Goal: Task Accomplishment & Management: Manage account settings

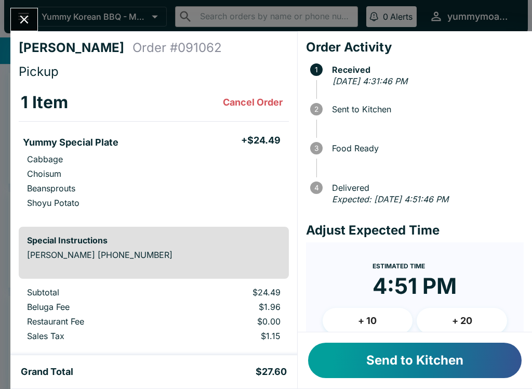
click at [415, 358] on button "Send to Kitchen" at bounding box center [415, 360] width 214 height 35
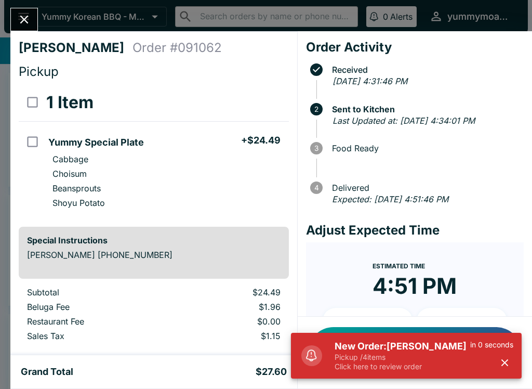
click at [30, 16] on icon "Close" at bounding box center [24, 19] width 14 height 14
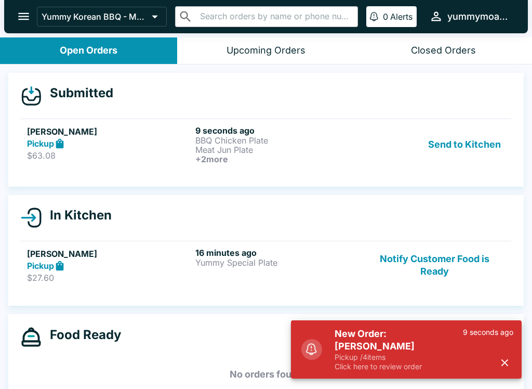
click at [49, 145] on strong "Pickup" at bounding box center [40, 143] width 27 height 10
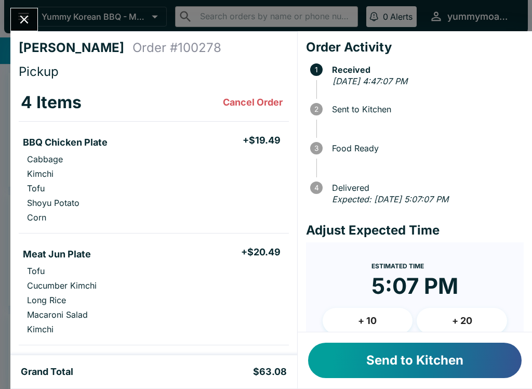
click at [431, 367] on button "Send to Kitchen" at bounding box center [415, 360] width 214 height 35
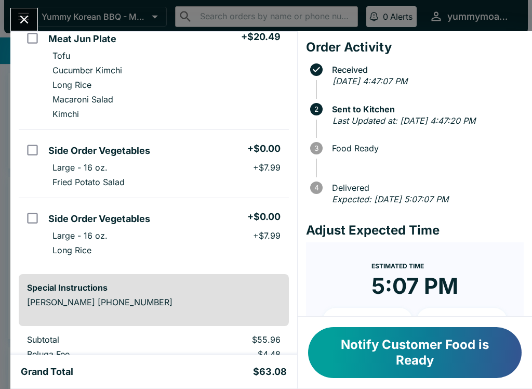
scroll to position [216, 0]
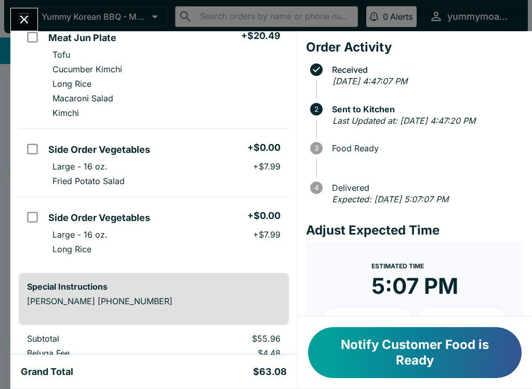
click at [388, 369] on button "Notify Customer Food is Ready" at bounding box center [415, 352] width 214 height 51
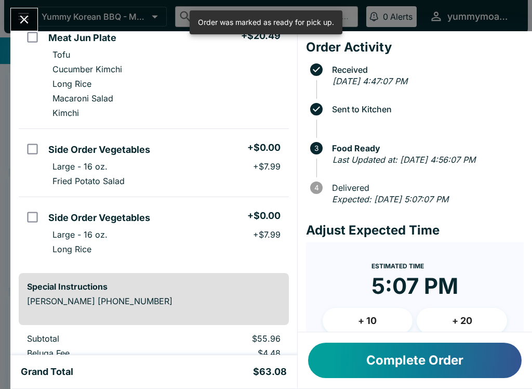
click at [401, 358] on button "Complete Order" at bounding box center [415, 360] width 214 height 35
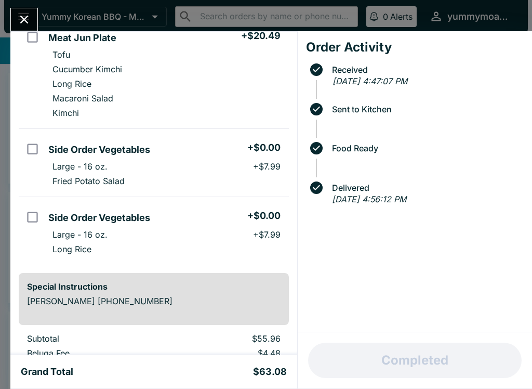
click at [20, 25] on icon "Close" at bounding box center [24, 19] width 14 height 14
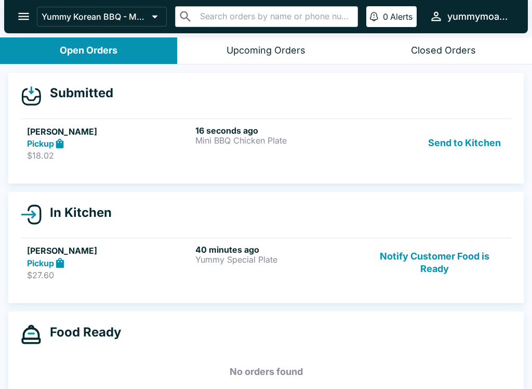
click at [61, 137] on h5 "[PERSON_NAME]" at bounding box center [109, 131] width 164 height 12
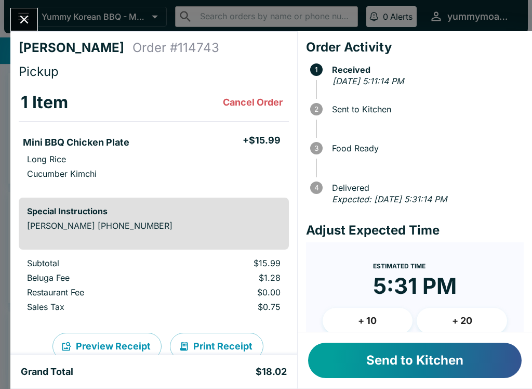
click at [436, 352] on button "Send to Kitchen" at bounding box center [415, 360] width 214 height 35
